Goal: Information Seeking & Learning: Learn about a topic

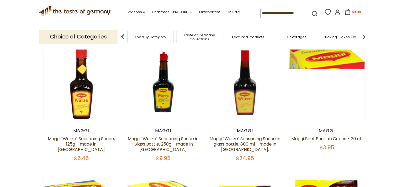
scroll to position [54, 0]
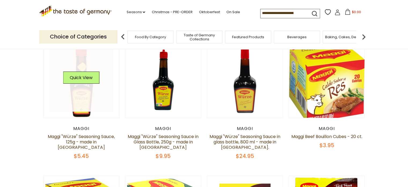
click at [97, 101] on link at bounding box center [81, 80] width 64 height 64
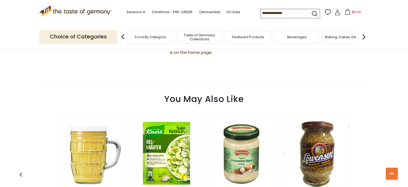
scroll to position [268, 0]
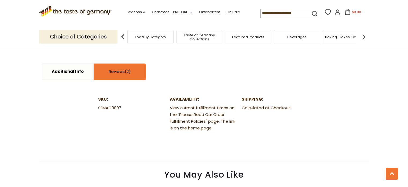
click at [116, 78] on link "Reviews" at bounding box center [119, 71] width 51 height 15
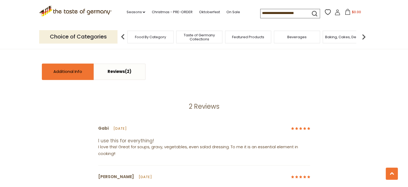
click at [55, 70] on link "Additional Info" at bounding box center [67, 71] width 51 height 15
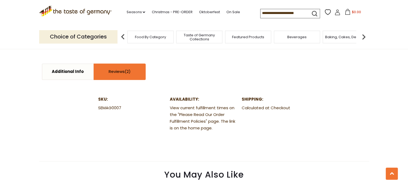
click at [130, 71] on span at bounding box center [128, 71] width 6 height 6
click at [133, 75] on link "Reviews" at bounding box center [119, 71] width 51 height 15
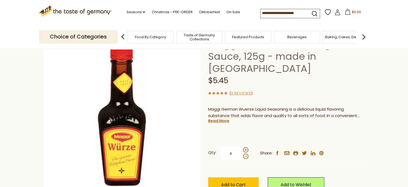
scroll to position [27, 0]
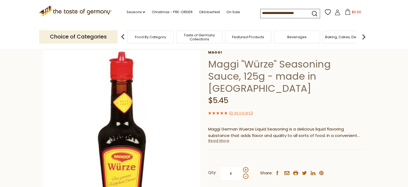
click at [219, 138] on link "Read More" at bounding box center [218, 140] width 21 height 5
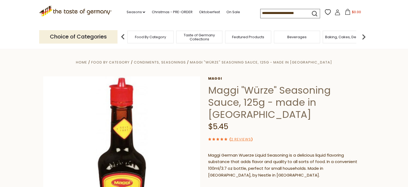
scroll to position [0, 0]
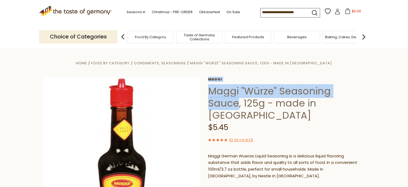
drag, startPoint x: 208, startPoint y: 90, endPoint x: 360, endPoint y: 92, distance: 152.2
click at [360, 92] on div "Home Food By Category Condiments, Seasonings Maggi "Würze" Seasoning Sauce, 125…" at bounding box center [204, 167] width 330 height 214
copy div "Maggi Maggi "Würze" Seasoning Sauce"
